Goal: Transaction & Acquisition: Purchase product/service

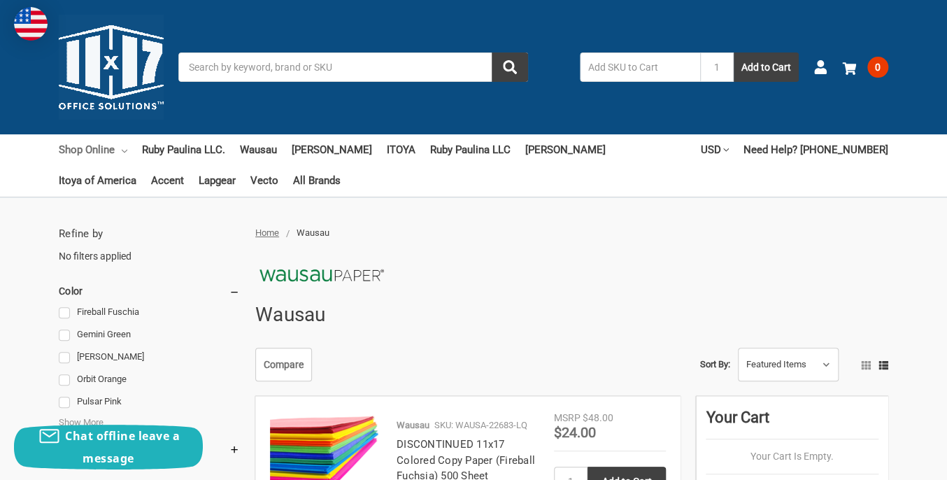
click at [83, 146] on link "Shop Online" at bounding box center [93, 149] width 69 height 31
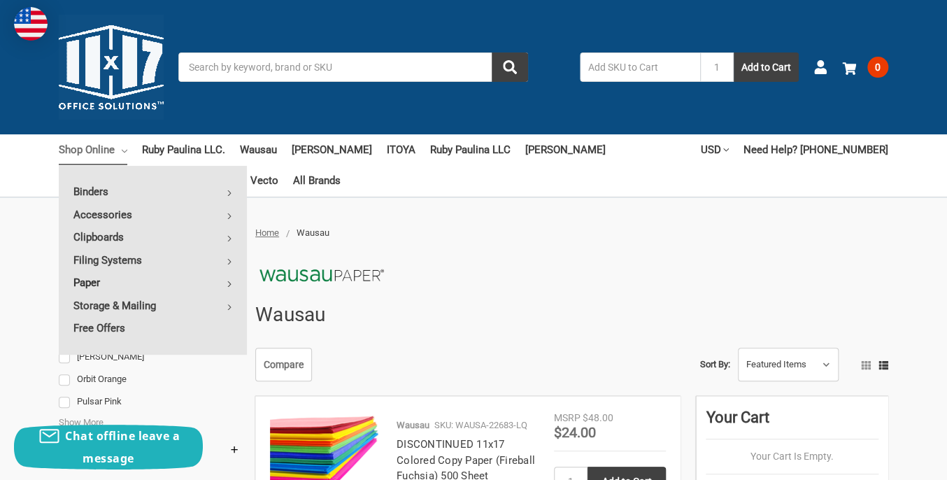
click at [229, 283] on icon at bounding box center [230, 284] width 6 height 6
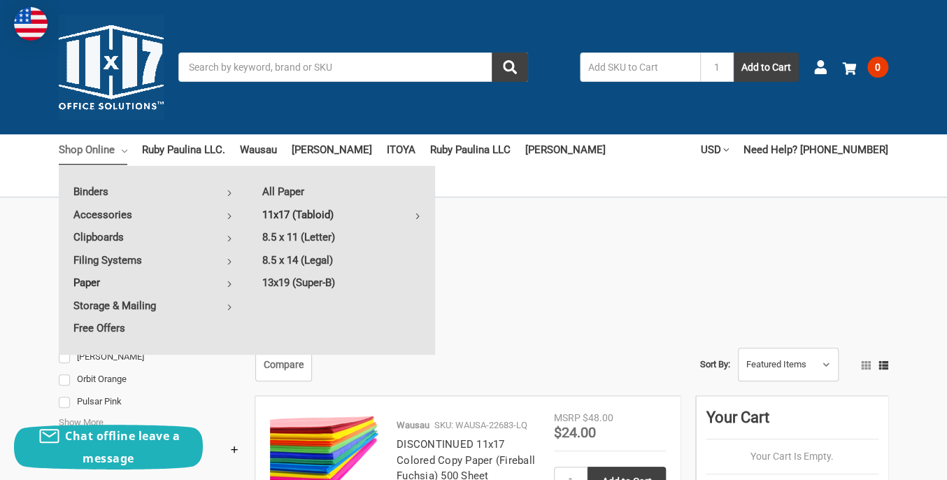
click at [286, 213] on link "11x17 (Tabloid)" at bounding box center [341, 215] width 187 height 22
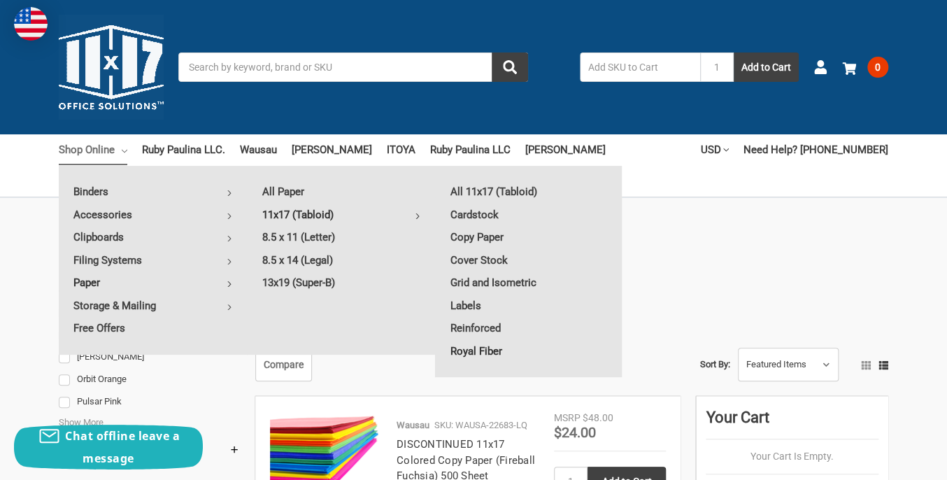
click at [488, 348] on link "Royal Fiber" at bounding box center [529, 351] width 187 height 22
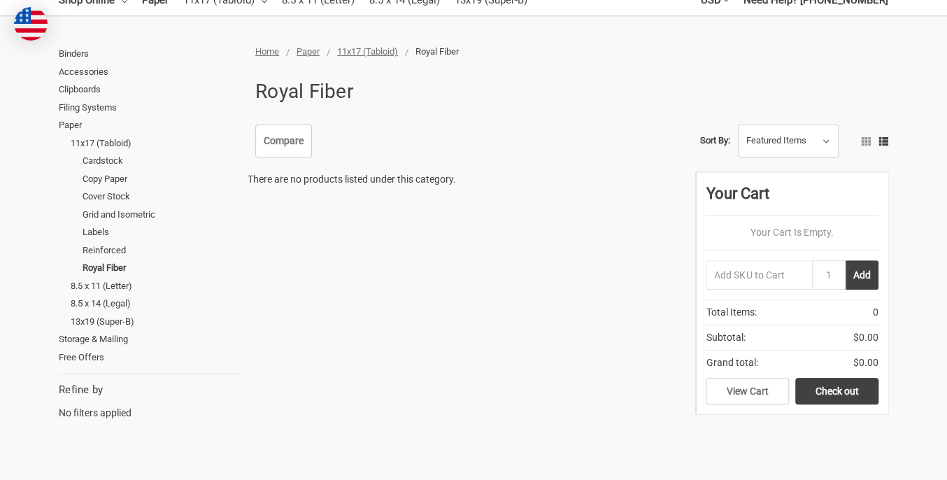
scroll to position [210, 0]
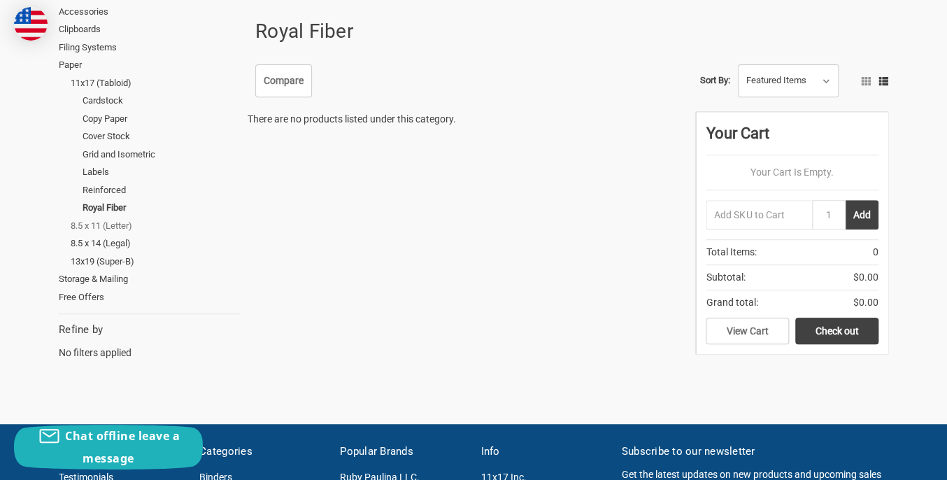
click at [115, 227] on link "8.5 x 11 (Letter)" at bounding box center [155, 226] width 169 height 18
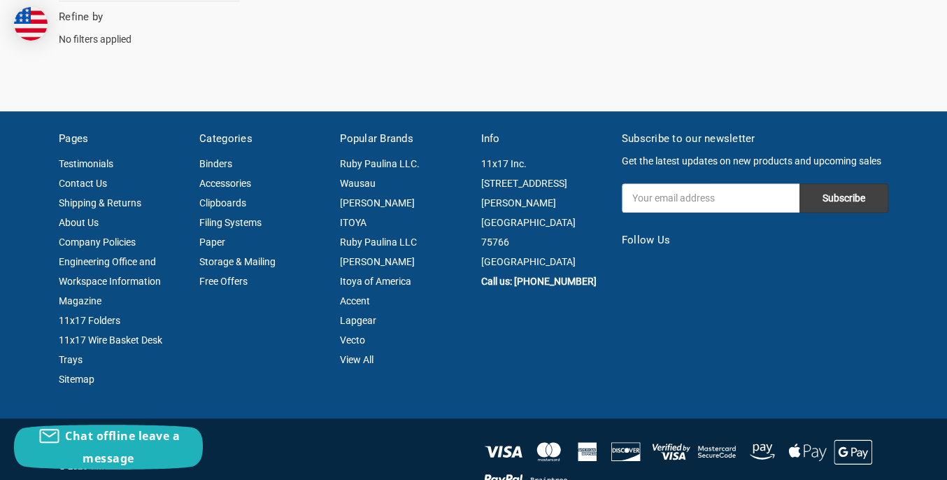
scroll to position [420, 0]
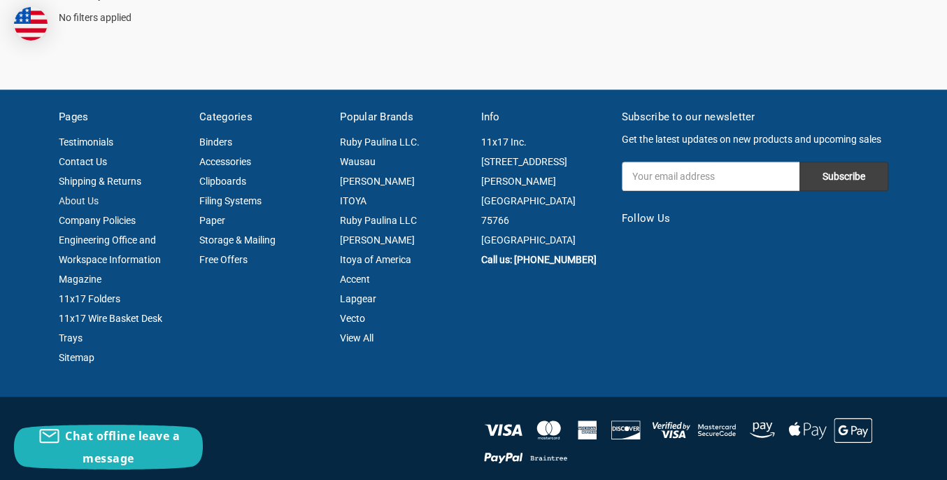
click at [80, 197] on link "About Us" at bounding box center [79, 200] width 40 height 11
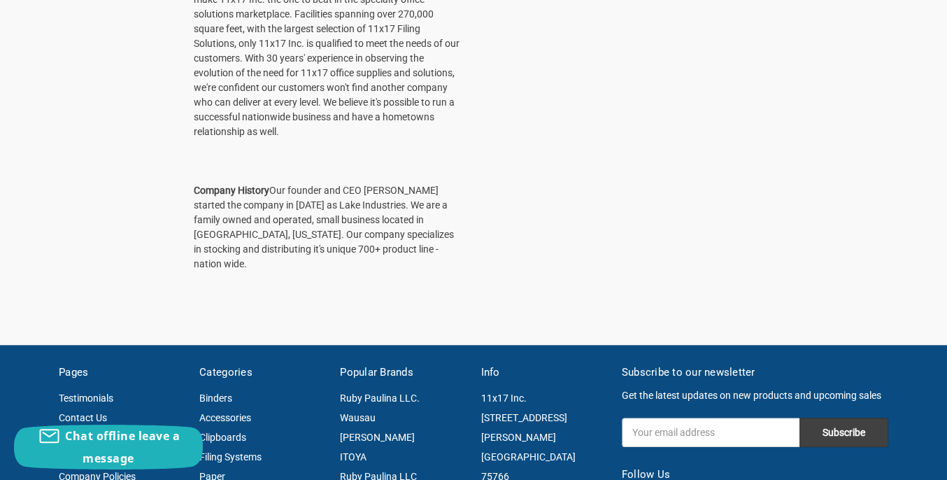
scroll to position [350, 0]
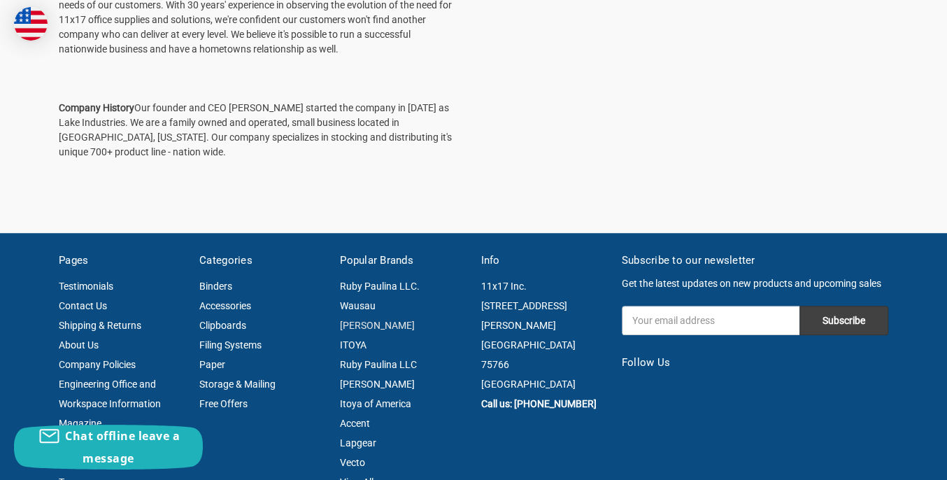
click at [367, 325] on link "[PERSON_NAME]" at bounding box center [377, 325] width 75 height 11
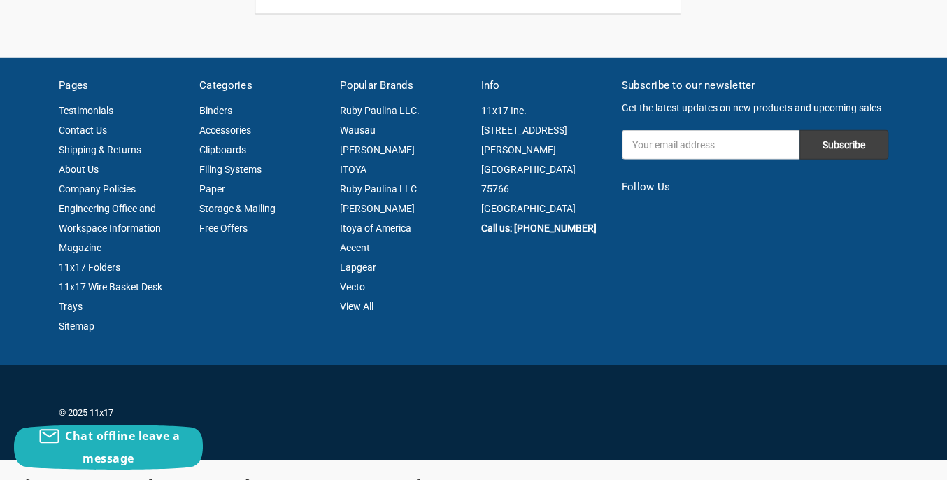
scroll to position [1749, 0]
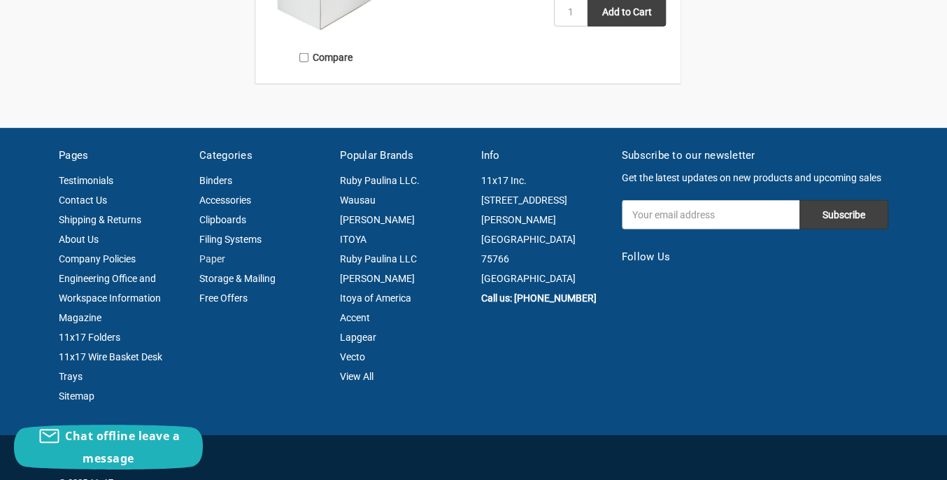
click at [218, 256] on link "Paper" at bounding box center [212, 258] width 26 height 11
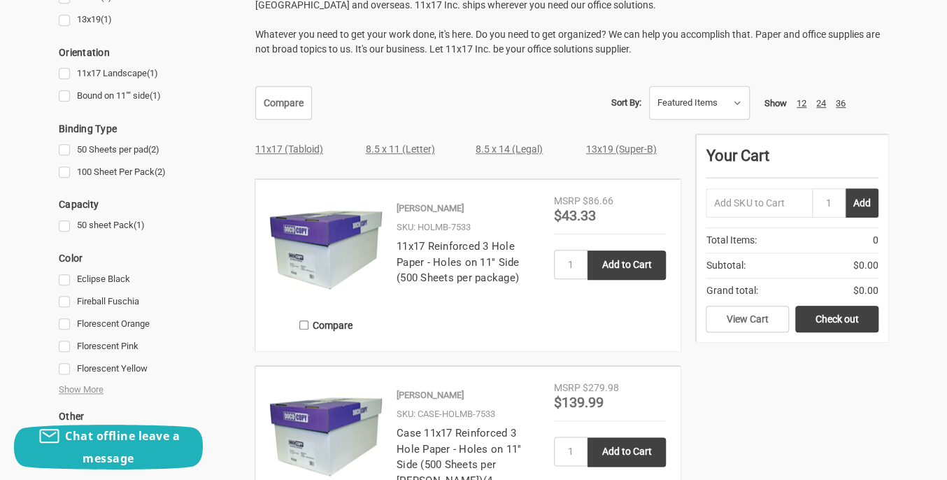
scroll to position [517, 0]
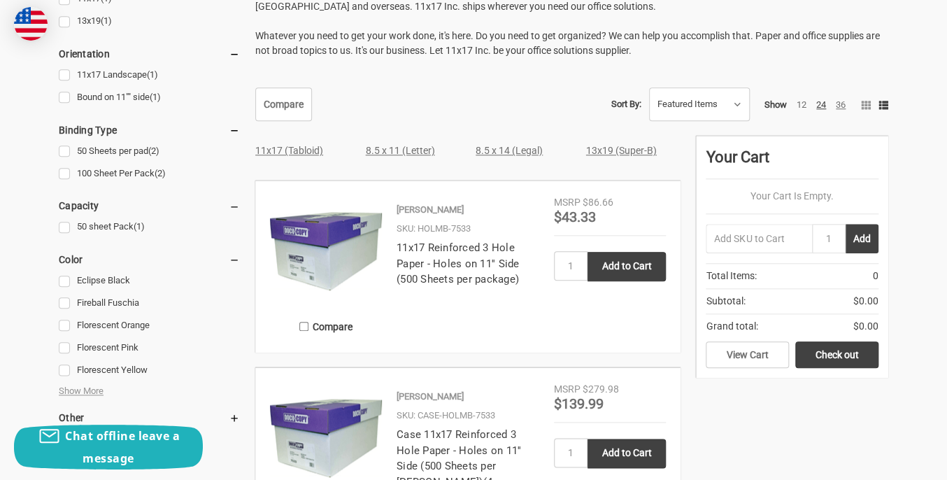
click at [839, 104] on link "36" at bounding box center [841, 104] width 10 height 10
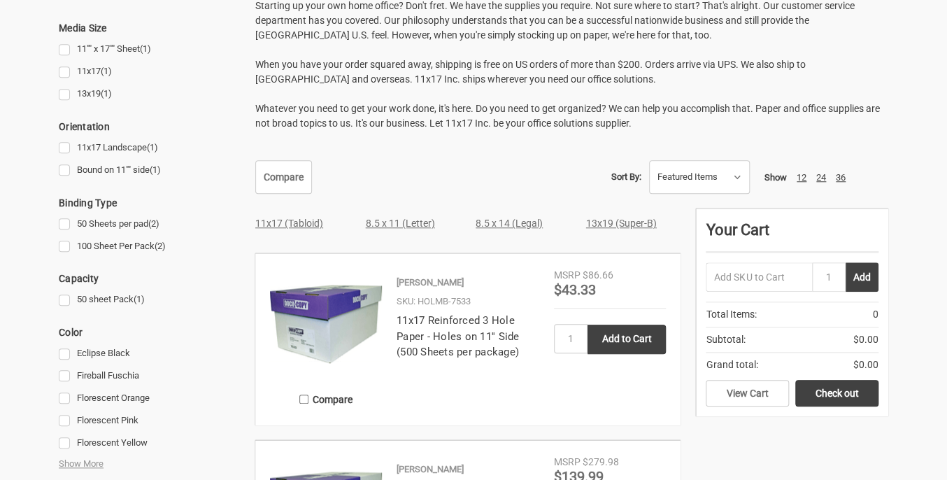
scroll to position [419, 0]
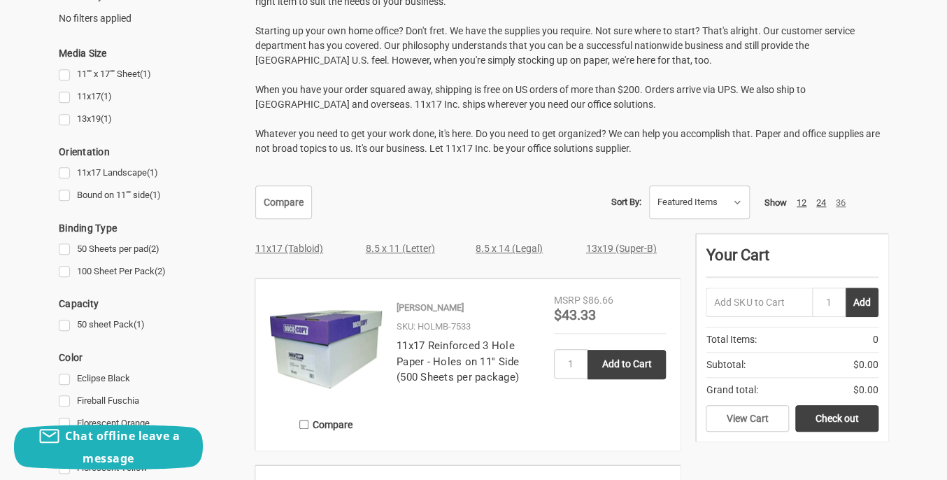
click at [839, 202] on link "36" at bounding box center [841, 202] width 10 height 10
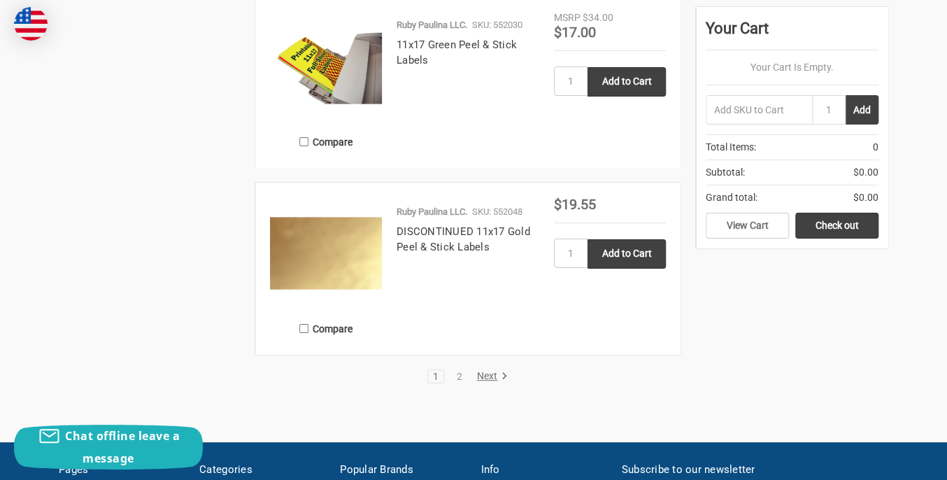
scroll to position [7126, 0]
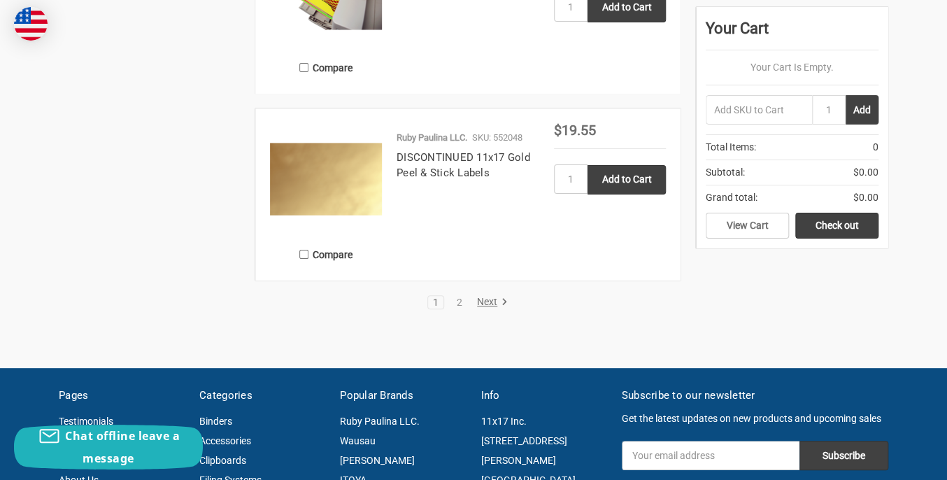
click at [484, 300] on link "Next" at bounding box center [490, 302] width 36 height 13
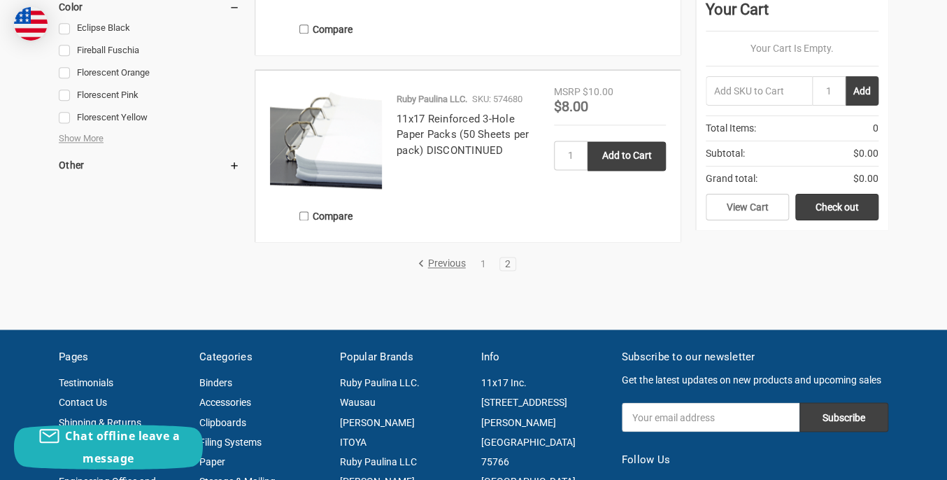
scroll to position [839, 0]
